Goal: Complete application form: Complete application form

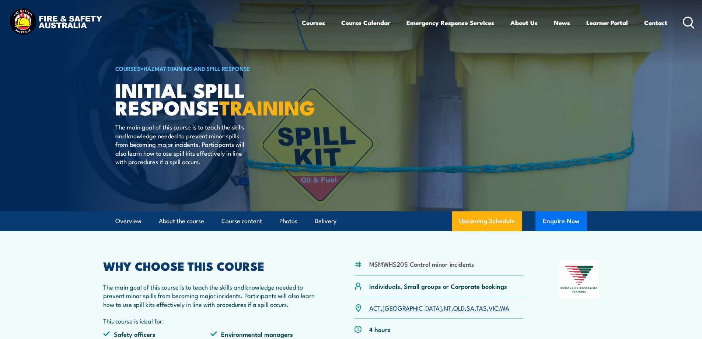
click at [554, 223] on button "Enquire Now" at bounding box center [562, 221] width 52 height 20
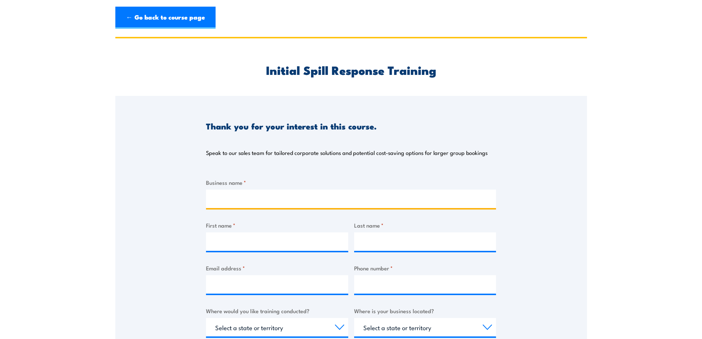
click at [249, 195] on input "Business name *" at bounding box center [351, 198] width 290 height 18
type input "EarthSure (Veolia)"
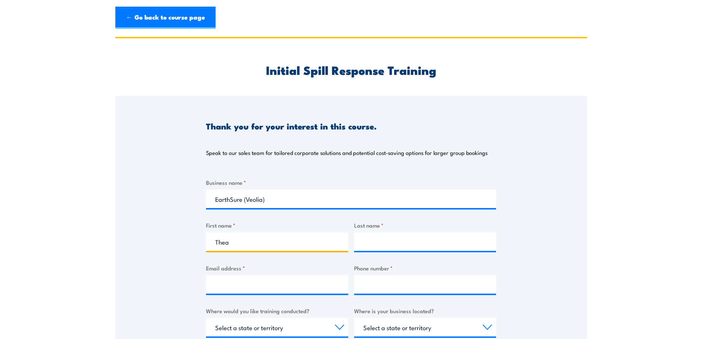
type input "Thea"
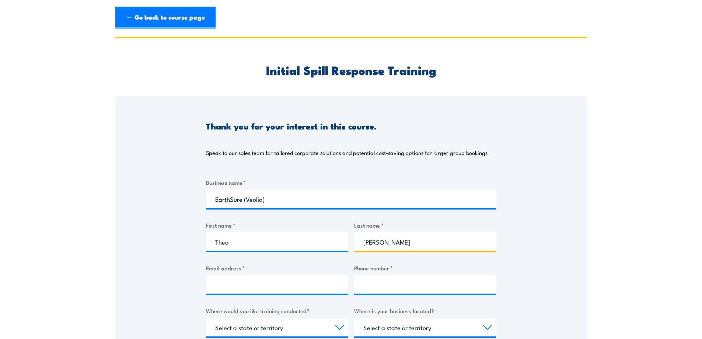
type input "[PERSON_NAME]"
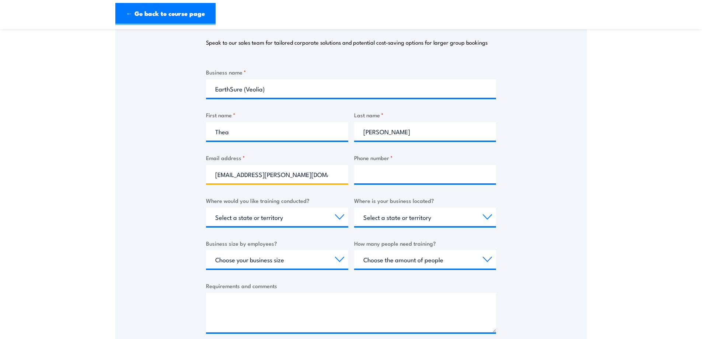
scroll to position [111, 0]
type input "[EMAIL_ADDRESS][PERSON_NAME][DOMAIN_NAME]"
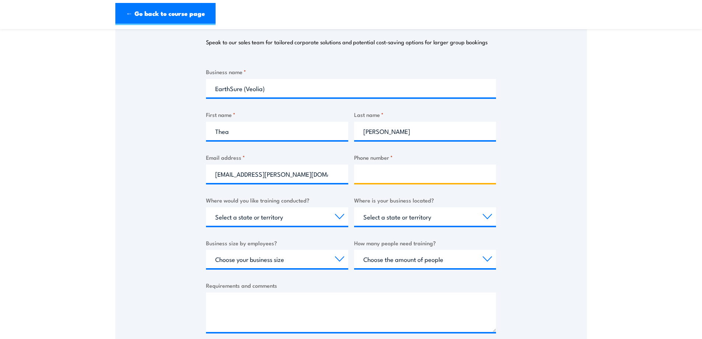
click at [377, 179] on input "Phone number *" at bounding box center [425, 173] width 142 height 18
type input "0438282955"
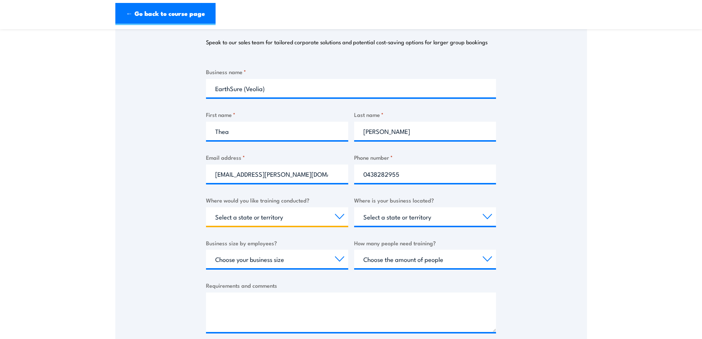
click at [335, 217] on select "Select a state or territory Nationally - multiple locations [GEOGRAPHIC_DATA] […" at bounding box center [277, 216] width 142 height 18
select select "VIC"
click at [206, 207] on select "Select a state or territory Nationally - multiple locations [GEOGRAPHIC_DATA] […" at bounding box center [277, 216] width 142 height 18
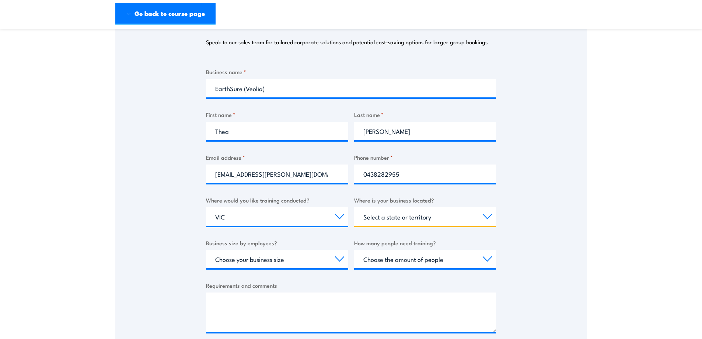
click at [420, 220] on select "Select a state or territory [GEOGRAPHIC_DATA] [GEOGRAPHIC_DATA] [GEOGRAPHIC_DAT…" at bounding box center [425, 216] width 142 height 18
select select "VIC"
click at [354, 207] on select "Select a state or territory [GEOGRAPHIC_DATA] [GEOGRAPHIC_DATA] [GEOGRAPHIC_DAT…" at bounding box center [425, 216] width 142 height 18
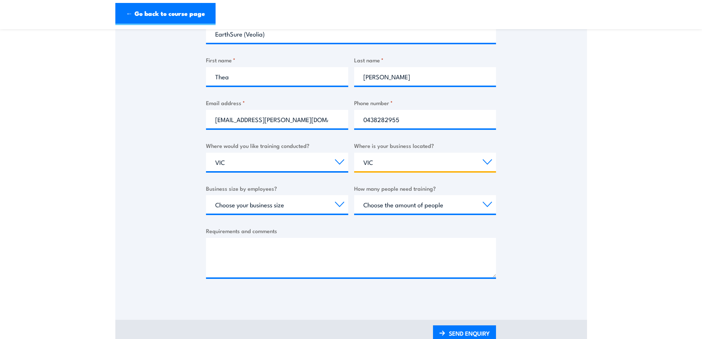
scroll to position [184, 0]
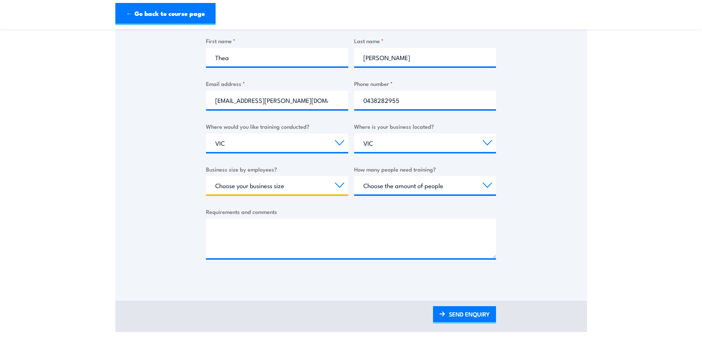
click at [240, 187] on select "Choose your business size 1 to 19 20 to 199 200+" at bounding box center [277, 185] width 142 height 18
select select "20 to 199"
click at [206, 176] on select "Choose your business size 1 to 19 20 to 199 200+" at bounding box center [277, 185] width 142 height 18
click at [421, 184] on select "Choose the amount of people 1 to 4 5 to 19 20+" at bounding box center [425, 185] width 142 height 18
select select "5 to 19"
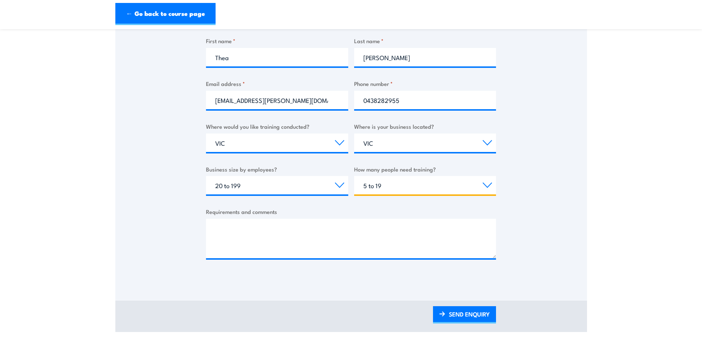
click at [354, 176] on select "Choose the amount of people 1 to 4 5 to 19 20+" at bounding box center [425, 185] width 142 height 18
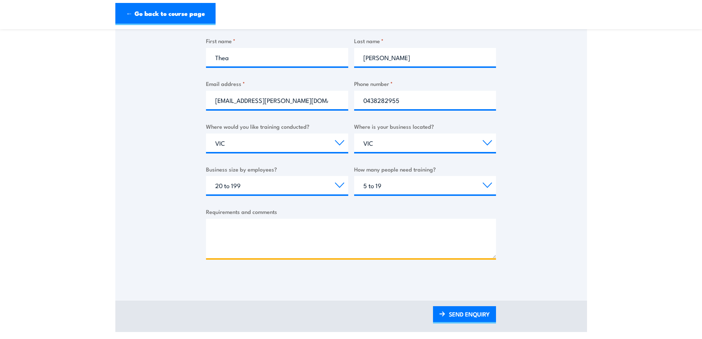
click at [297, 226] on textarea "Requirements and comments" at bounding box center [351, 238] width 290 height 39
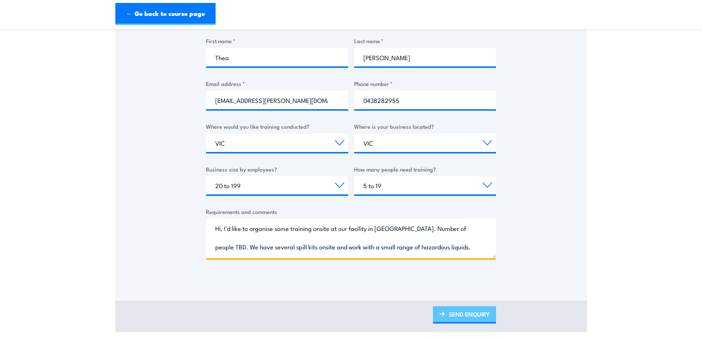
type textarea "Hi, I'd like to organise some training onsite at our facility in [GEOGRAPHIC_DA…"
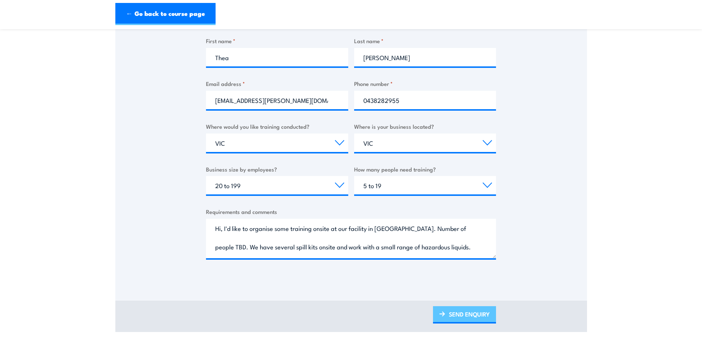
click at [470, 317] on link "SEND ENQUIRY" at bounding box center [464, 314] width 63 height 17
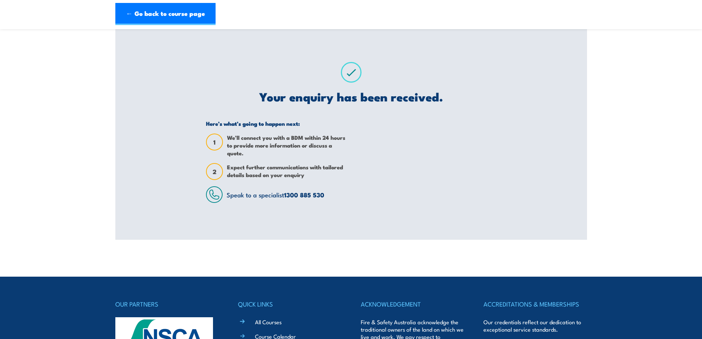
scroll to position [0, 0]
